Goal: Task Accomplishment & Management: Manage account settings

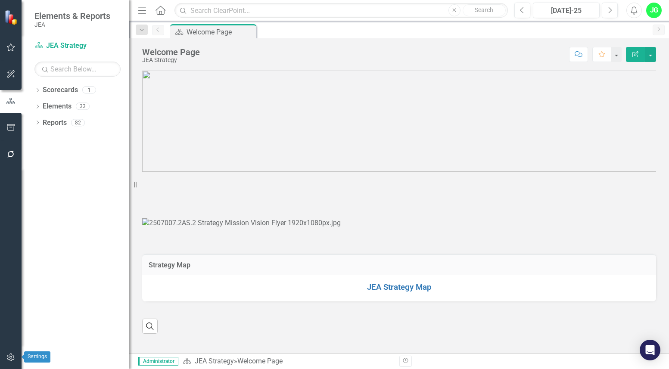
click at [13, 356] on icon "button" at bounding box center [10, 357] width 9 height 7
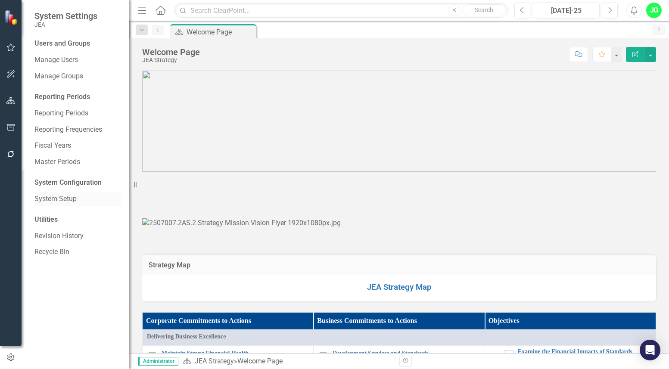
click at [63, 202] on link "System Setup" at bounding box center [77, 199] width 86 height 10
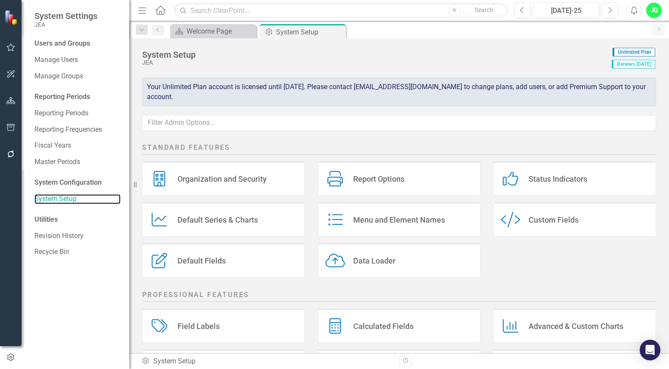
scroll to position [150, 0]
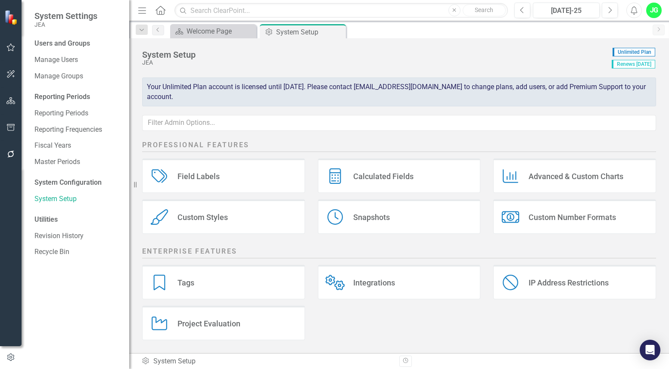
click at [373, 284] on div "Integrations" at bounding box center [374, 283] width 42 height 10
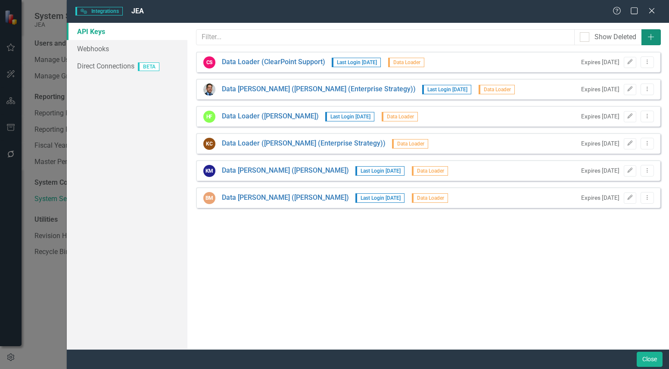
click at [653, 41] on icon "Add" at bounding box center [651, 37] width 9 height 7
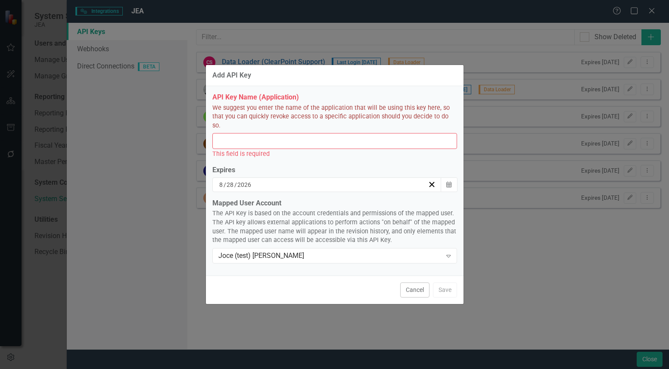
click at [311, 135] on input "API Key Name (Application)" at bounding box center [334, 141] width 245 height 16
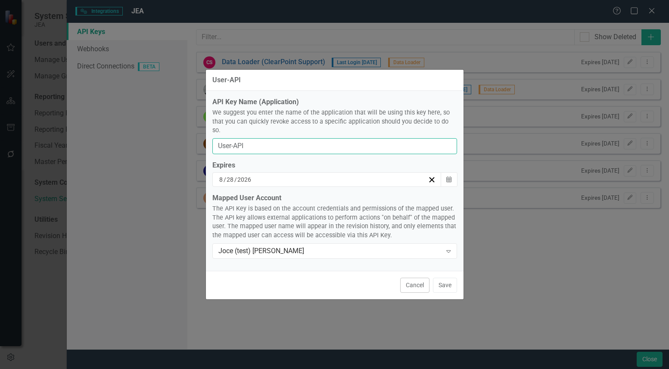
click at [269, 140] on input "User-API" at bounding box center [334, 146] width 245 height 16
click at [231, 140] on input "User-API" at bounding box center [334, 146] width 245 height 16
click at [217, 139] on input "Users-API" at bounding box center [334, 146] width 245 height 16
type input "UpdateUsers-API"
click at [444, 280] on button "Save" at bounding box center [445, 285] width 24 height 15
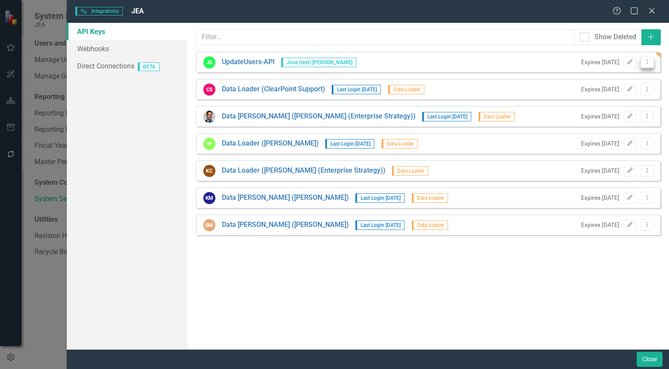
click at [648, 60] on icon at bounding box center [647, 62] width 1 height 4
click at [610, 109] on link "API Key Edit API Key" at bounding box center [620, 108] width 68 height 16
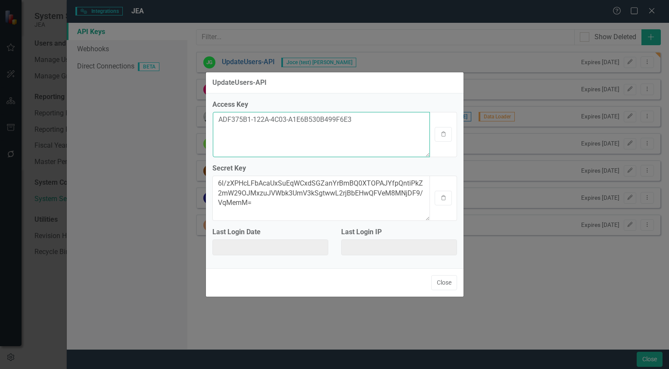
click at [290, 123] on textarea "ADF375B1-122A-4C03-A1E6B530B499F6E3" at bounding box center [321, 134] width 217 height 45
drag, startPoint x: 74, startPoint y: 162, endPoint x: 101, endPoint y: 162, distance: 27.2
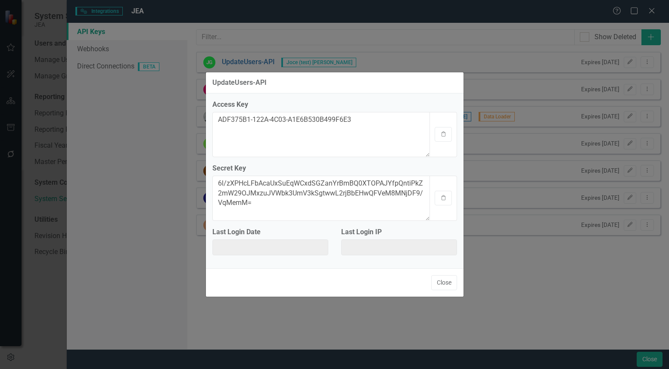
click at [74, 162] on div "UpdateUsers-API Access Key ADF375B1-122A-4C03-A1E6B530B499F6E3 Clipboard Secret…" at bounding box center [334, 184] width 669 height 369
click at [273, 198] on textarea "6l/zXPHcLFbAcaUxSuEqWCxdSGZanYrBmBQ0XTOPAJYfpQntiPkZ2mW29OJMxzuJVWbk3UmV3kSgtww…" at bounding box center [321, 198] width 217 height 45
click at [273, 197] on textarea "6l/zXPHcLFbAcaUxSuEqWCxdSGZanYrBmBQ0XTOPAJYfpQntiPkZ2mW29OJMxzuJVWbk3UmV3kSgtww…" at bounding box center [321, 198] width 217 height 45
